Goal: Task Accomplishment & Management: Complete application form

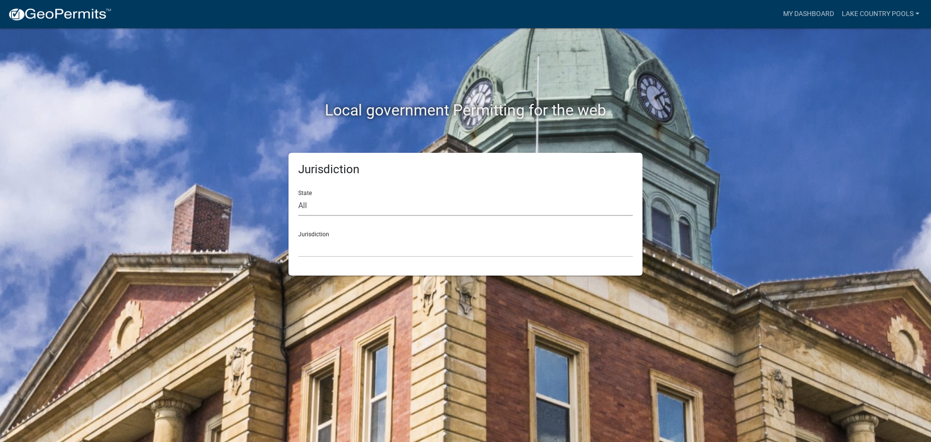
click at [337, 208] on select "All [US_STATE] [US_STATE] [US_STATE] [US_STATE] [US_STATE] [US_STATE] [US_STATE…" at bounding box center [465, 206] width 335 height 20
select select "[US_STATE]"
click at [298, 196] on select "All [US_STATE] [US_STATE] [US_STATE] [US_STATE] [US_STATE] [US_STATE] [US_STATE…" at bounding box center [465, 206] width 335 height 20
click at [318, 241] on select "[GEOGRAPHIC_DATA], [US_STATE][PERSON_NAME][GEOGRAPHIC_DATA], [US_STATE][PERSON_…" at bounding box center [465, 247] width 335 height 20
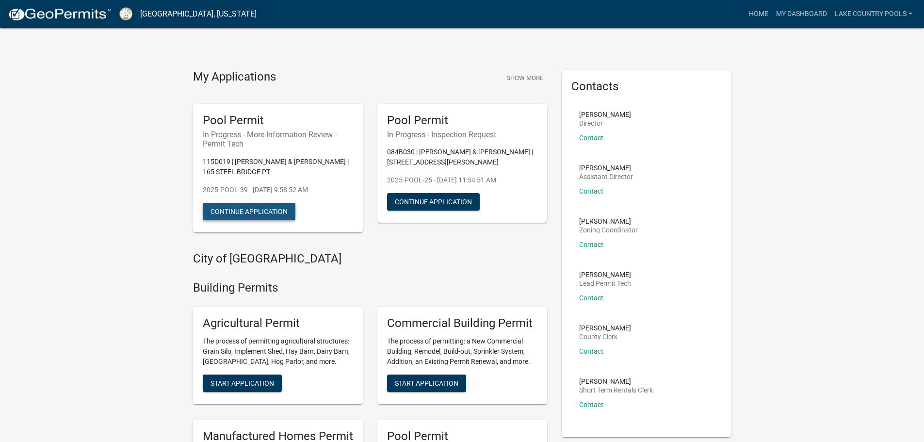
click at [271, 212] on button "Continue Application" at bounding box center [249, 211] width 93 height 17
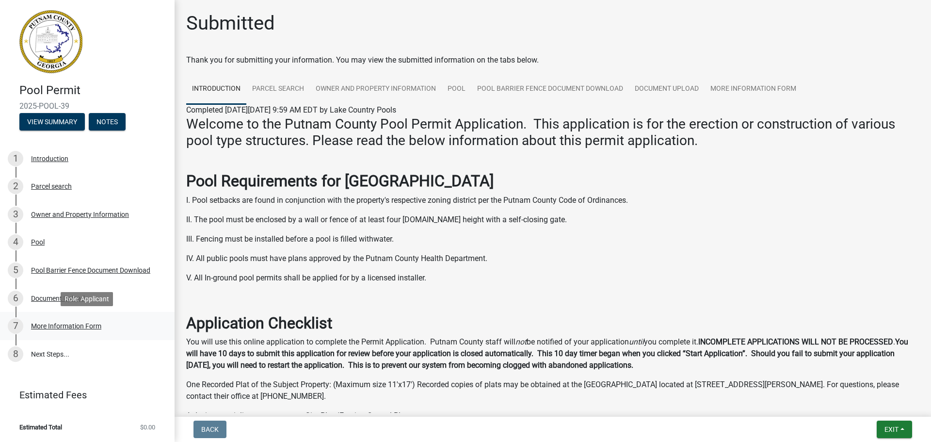
click at [69, 322] on div "More Information Form" at bounding box center [66, 325] width 70 height 7
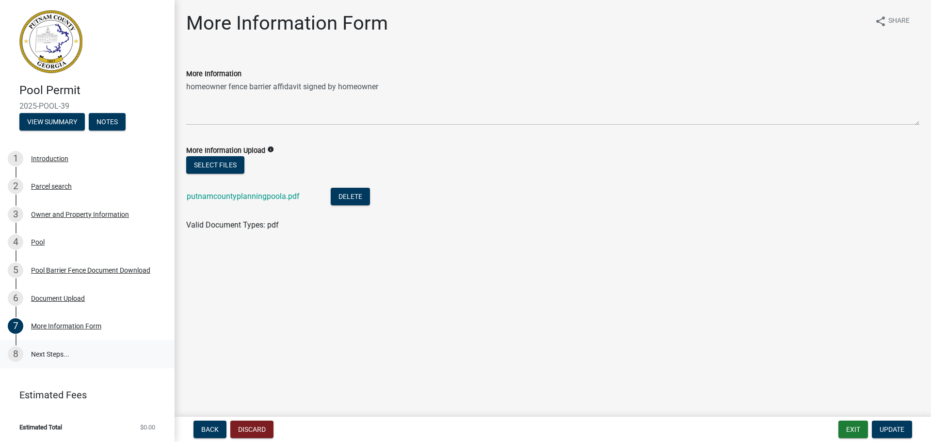
click at [57, 350] on link "8 Next Steps..." at bounding box center [87, 354] width 175 height 28
click at [47, 322] on div "More Information Form" at bounding box center [66, 325] width 70 height 7
click at [44, 302] on div "Document Upload" at bounding box center [58, 298] width 54 height 7
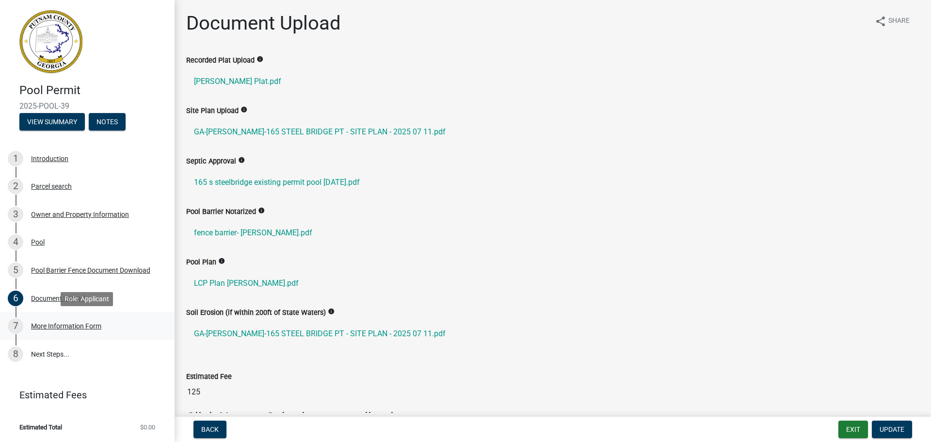
click at [55, 320] on div "7 More Information Form" at bounding box center [83, 326] width 151 height 16
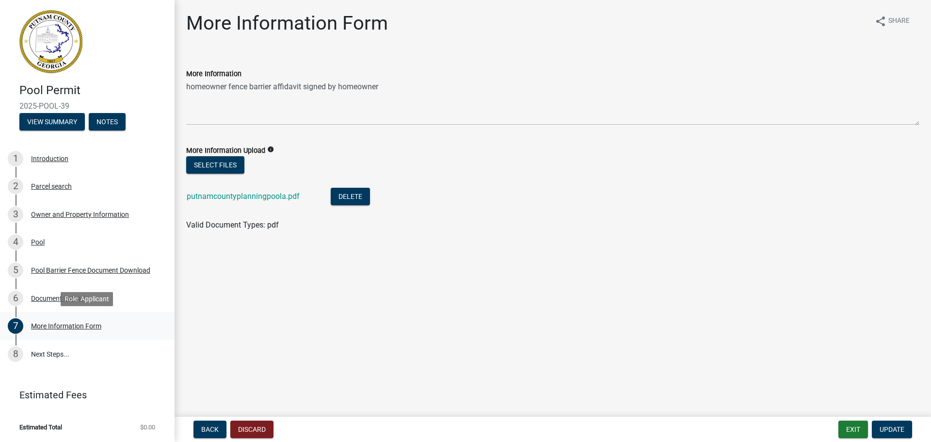
click at [50, 338] on link "7 More Information Form" at bounding box center [87, 326] width 175 height 28
click at [54, 353] on link "8 Next Steps..." at bounding box center [87, 354] width 175 height 28
click at [894, 427] on span "Update" at bounding box center [892, 429] width 25 height 8
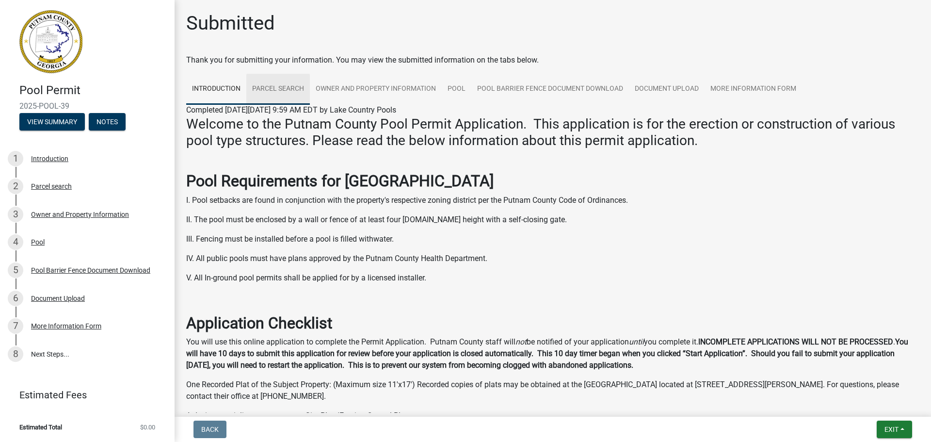
click at [285, 91] on link "Parcel search" at bounding box center [278, 89] width 64 height 31
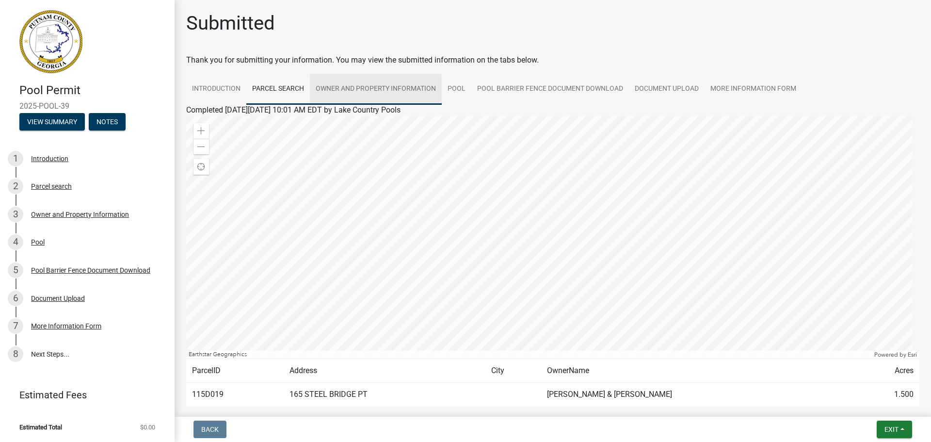
click at [378, 87] on link "Owner and Property Information" at bounding box center [376, 89] width 132 height 31
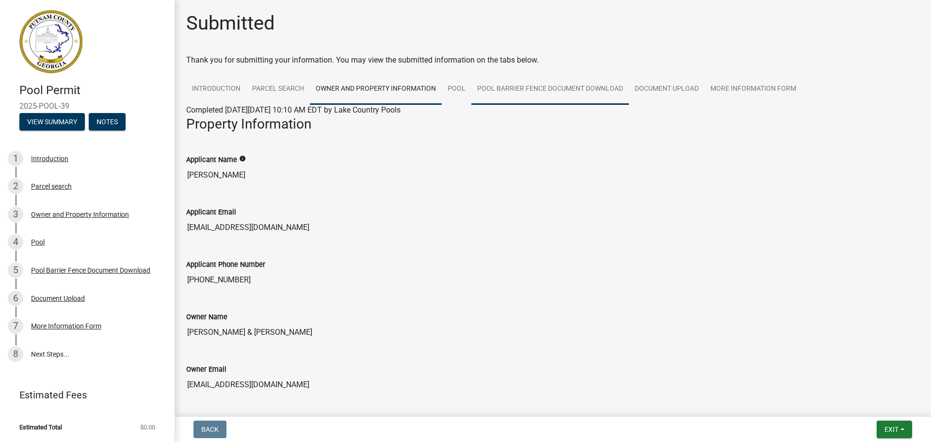
click at [570, 76] on link "Pool Barrier Fence Document Download" at bounding box center [550, 89] width 158 height 31
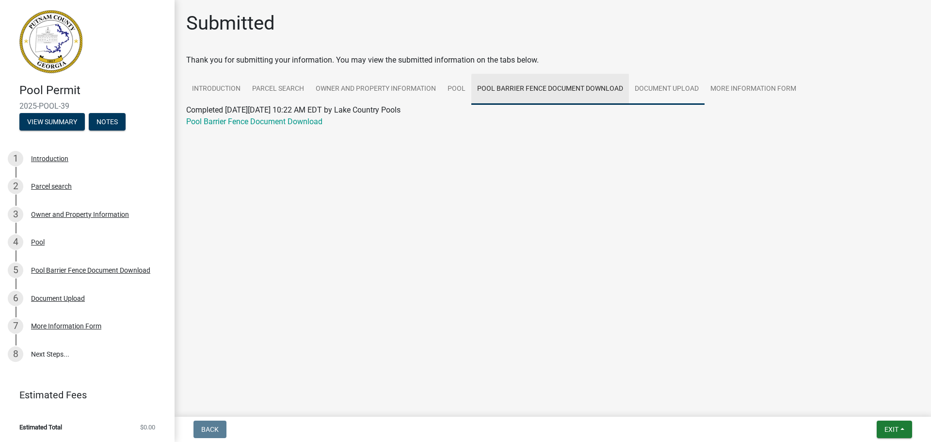
click at [667, 78] on link "Document Upload" at bounding box center [667, 89] width 76 height 31
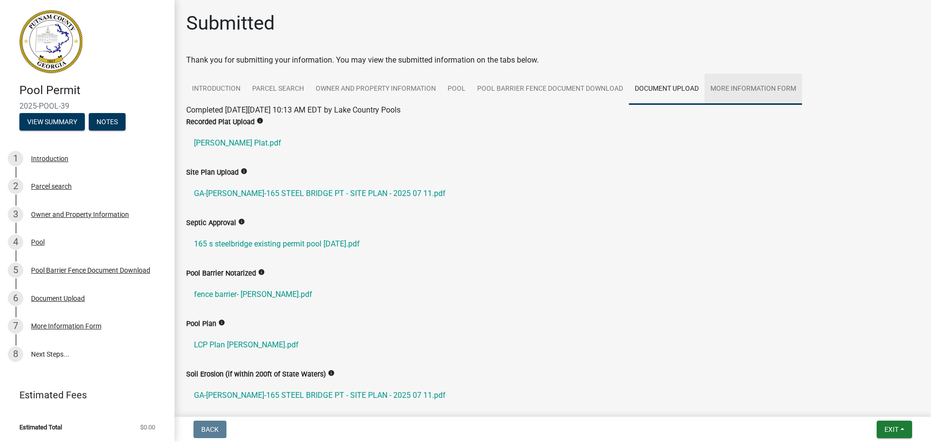
click at [766, 87] on link "More Information Form" at bounding box center [753, 89] width 97 height 31
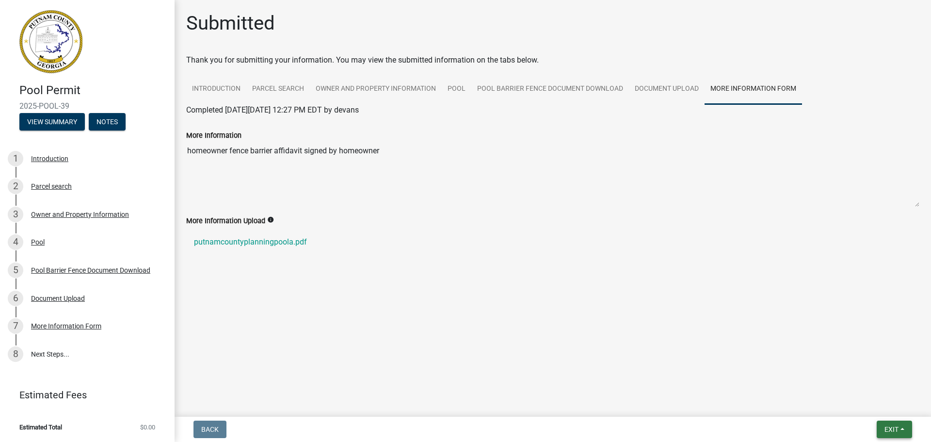
click at [898, 436] on button "Exit" at bounding box center [894, 428] width 35 height 17
click at [875, 405] on button "Save & Exit" at bounding box center [873, 403] width 78 height 23
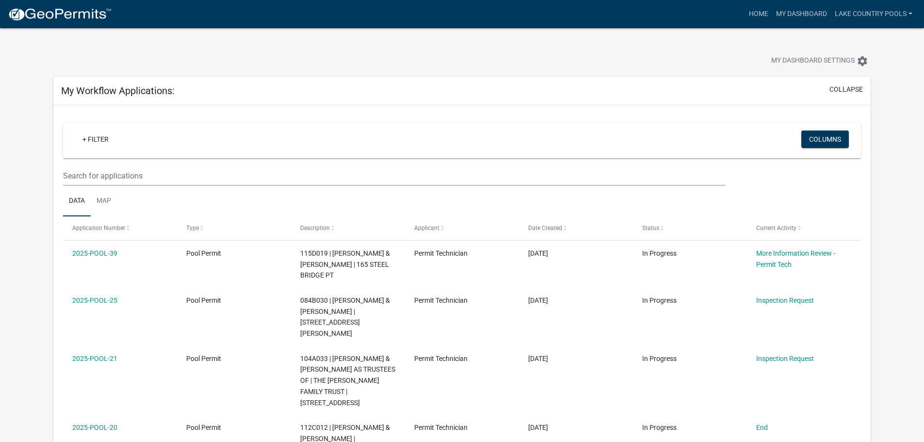
click at [79, 20] on img at bounding box center [60, 14] width 104 height 15
